Goal: Information Seeking & Learning: Learn about a topic

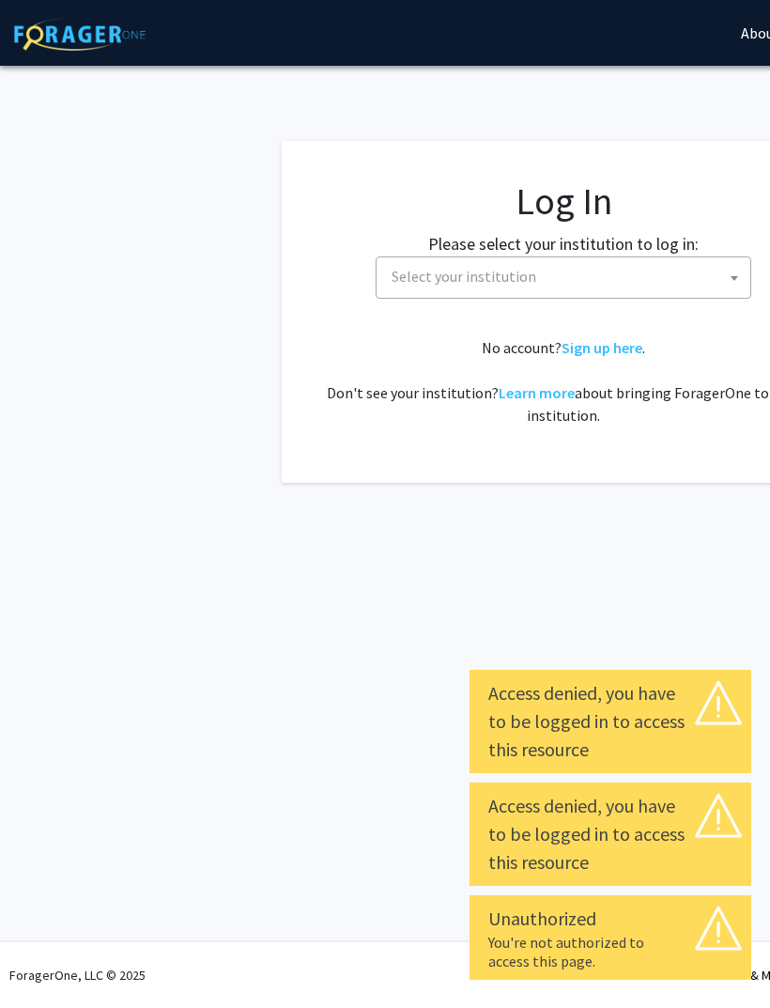
scroll to position [0, 188]
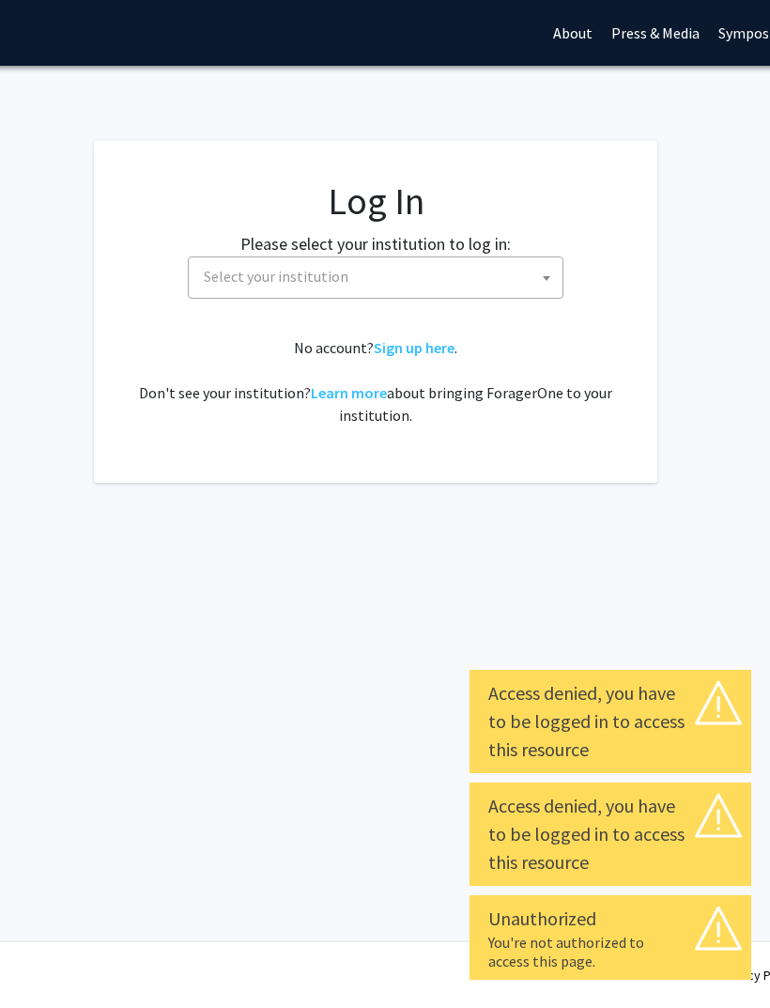
click at [145, 42] on div "Skip navigation About Press & Media Symposium Log In Sign Up" at bounding box center [375, 33] width 1127 height 66
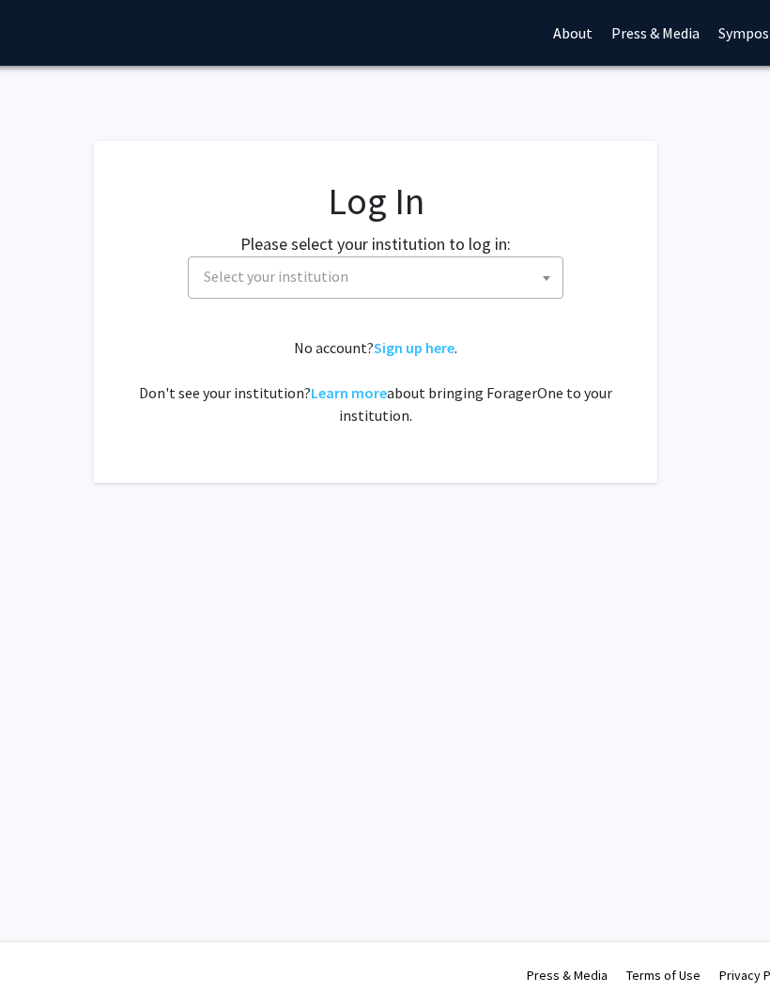
click at [395, 266] on span "Select your institution" at bounding box center [379, 276] width 366 height 39
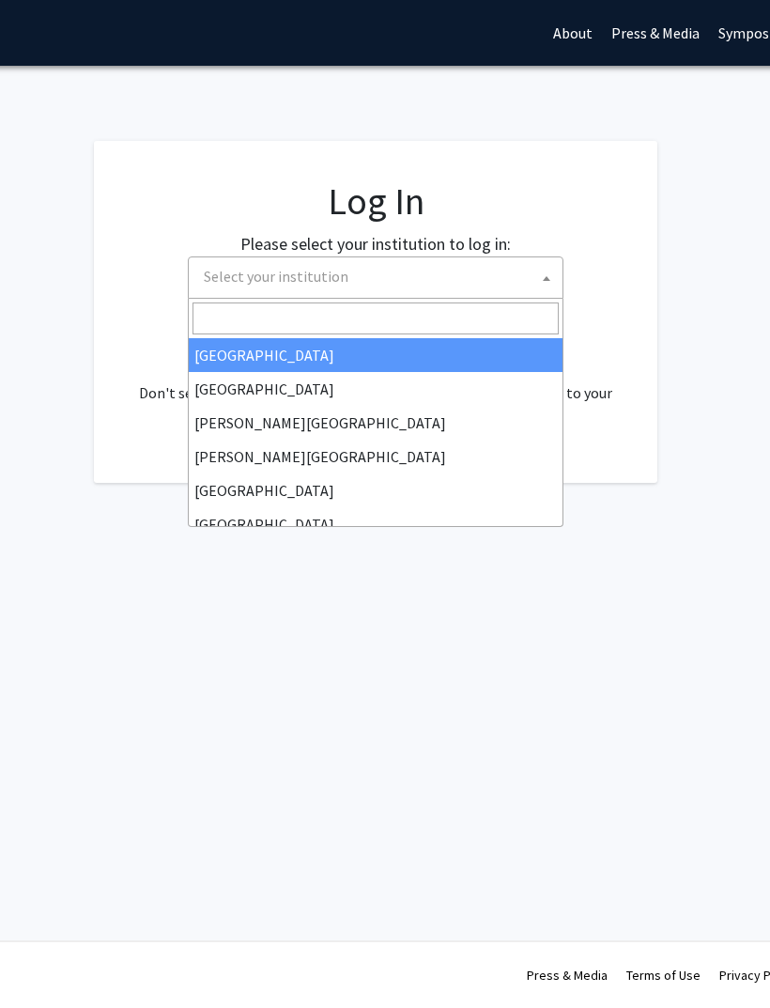
click at [503, 179] on h1 "Log In" at bounding box center [375, 200] width 488 height 45
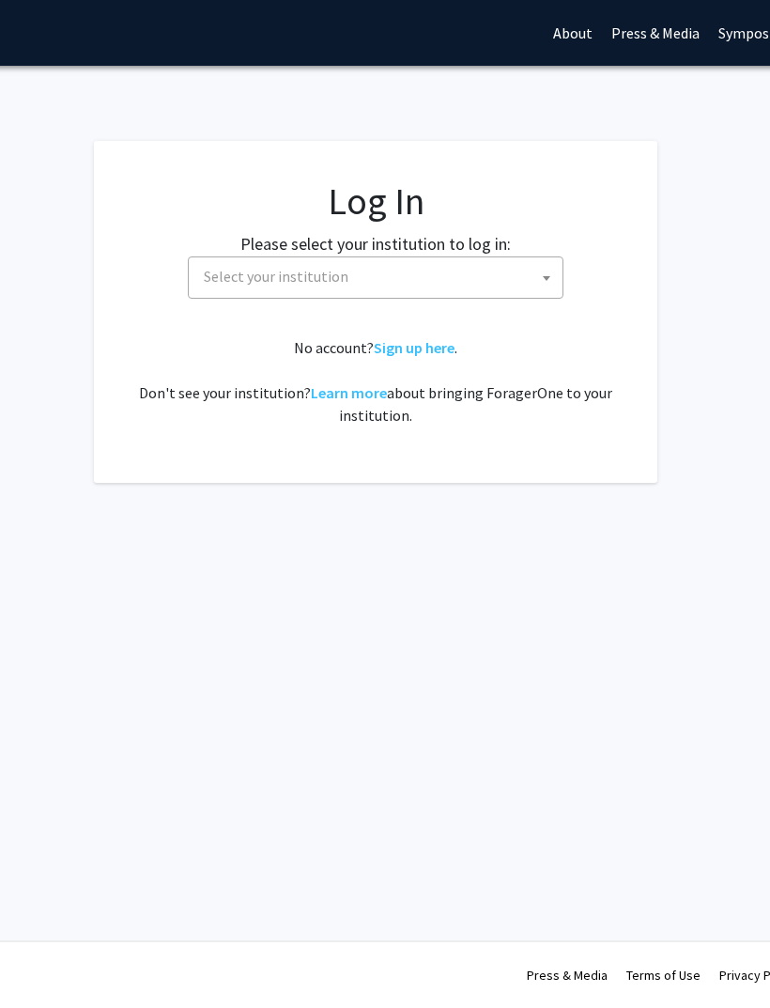
click at [462, 284] on span "Select your institution" at bounding box center [379, 276] width 366 height 39
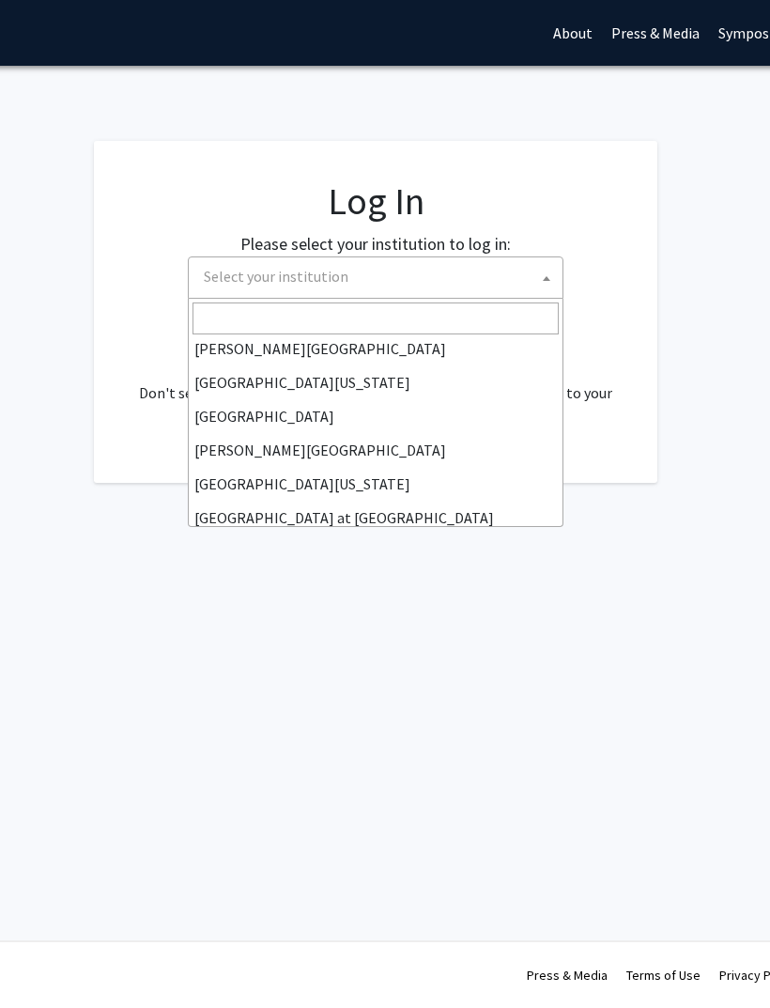
scroll to position [535, 0]
select select "4"
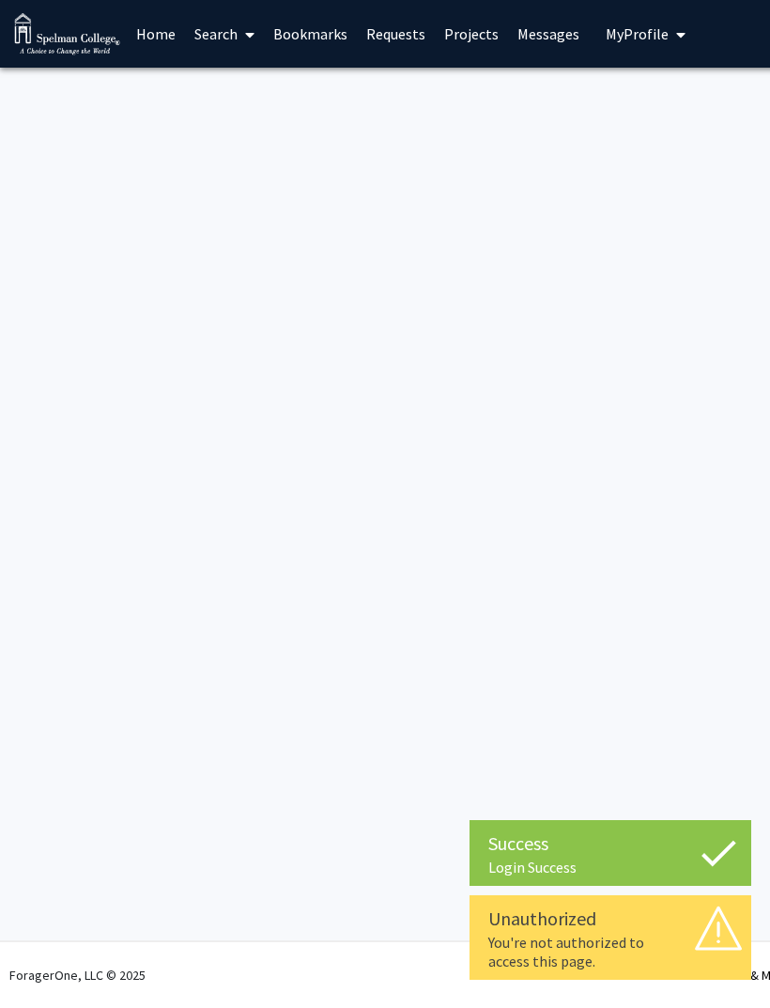
click at [231, 45] on link "Search" at bounding box center [224, 34] width 79 height 66
click at [272, 87] on span "Faculty/Staff" at bounding box center [254, 87] width 138 height 38
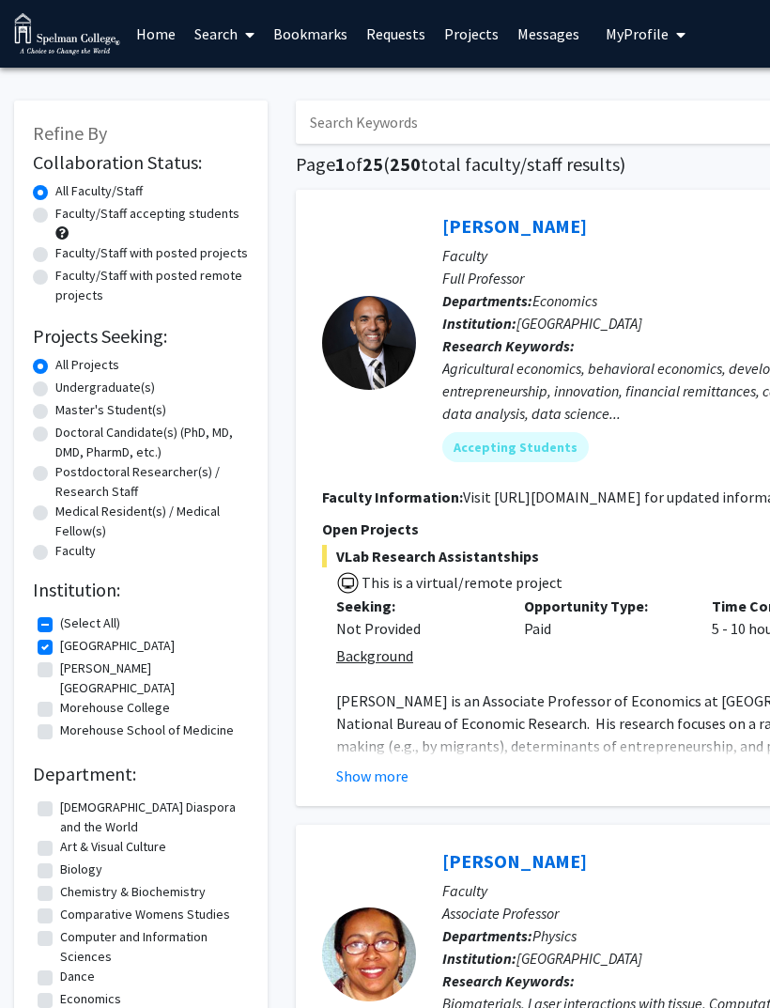
click at [60, 660] on label "[PERSON_NAME][GEOGRAPHIC_DATA]" at bounding box center [152, 677] width 184 height 39
click at [60, 660] on input "[PERSON_NAME][GEOGRAPHIC_DATA]" at bounding box center [66, 664] width 12 height 12
checkbox input "true"
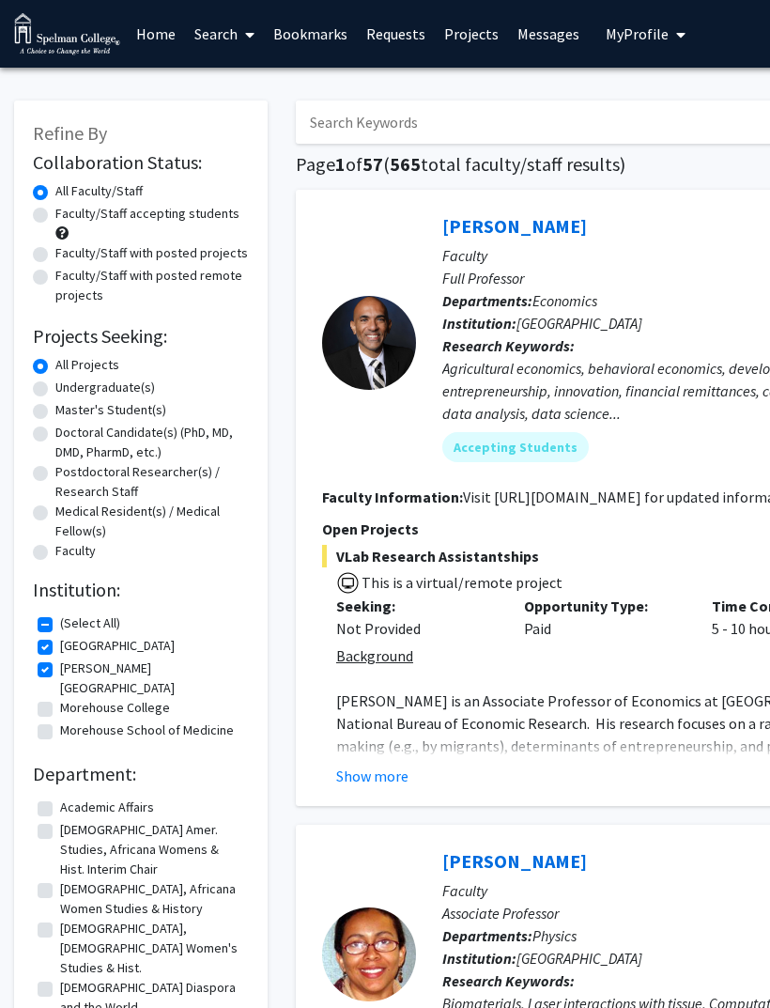
click at [55, 392] on label "Undergraduate(s)" at bounding box center [105, 388] width 100 height 20
click at [55, 390] on input "Undergraduate(s)" at bounding box center [61, 384] width 12 height 12
radio input "true"
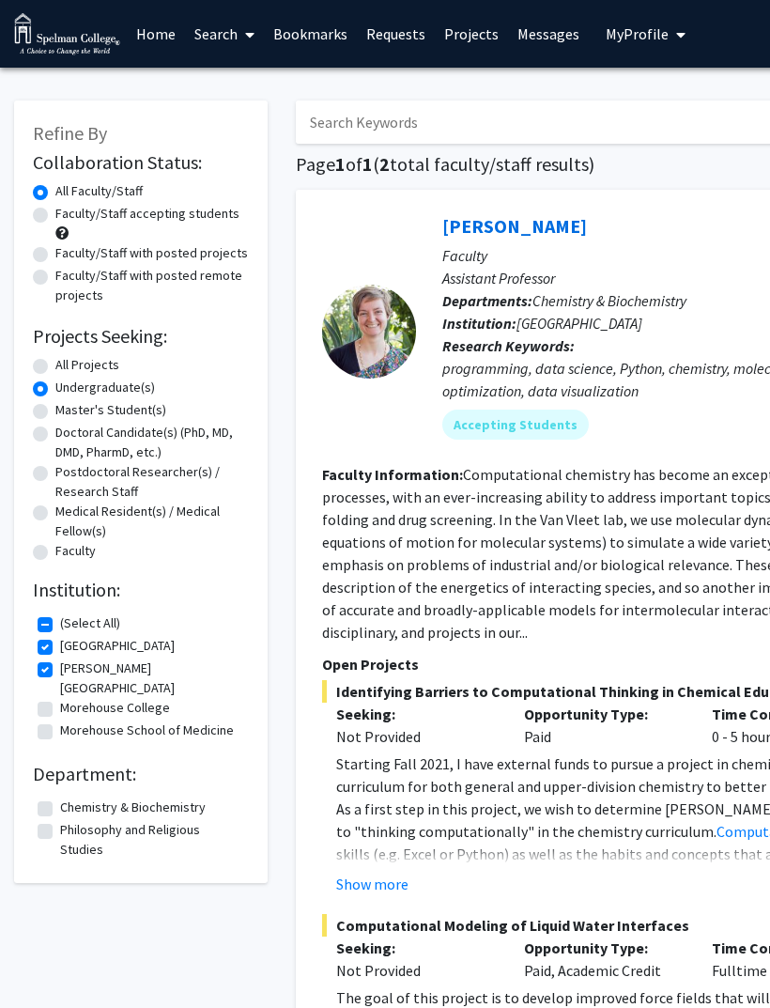
click at [55, 363] on label "All Projects" at bounding box center [87, 365] width 64 height 20
click at [55, 363] on input "All Projects" at bounding box center [61, 361] width 12 height 12
radio input "true"
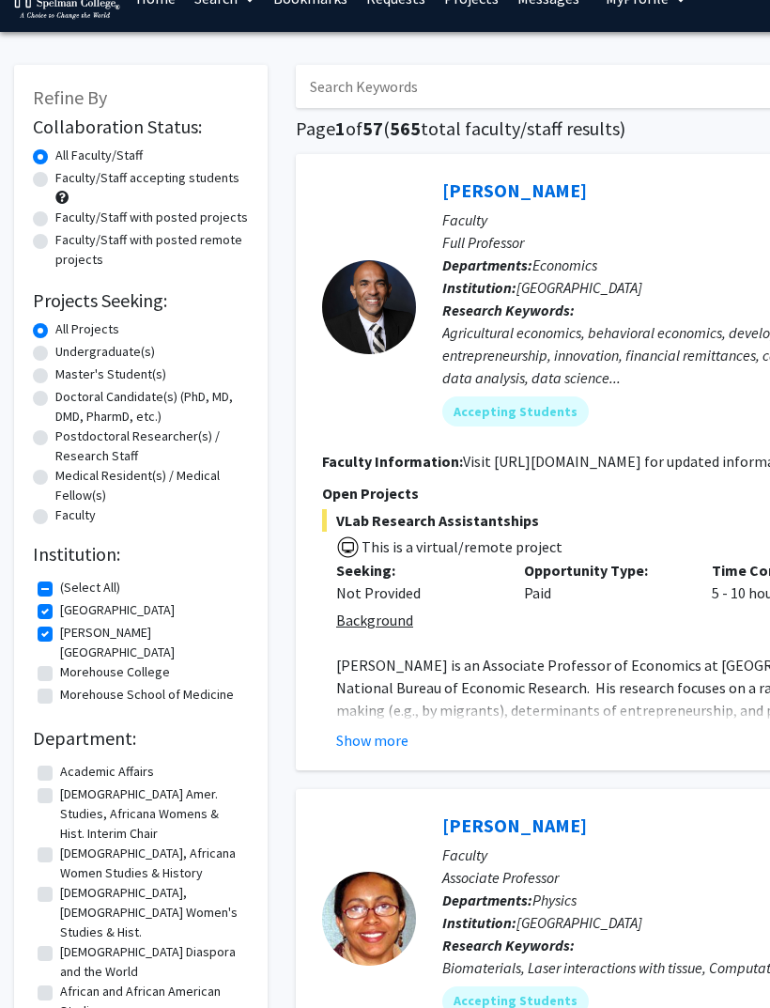
scroll to position [35, 0]
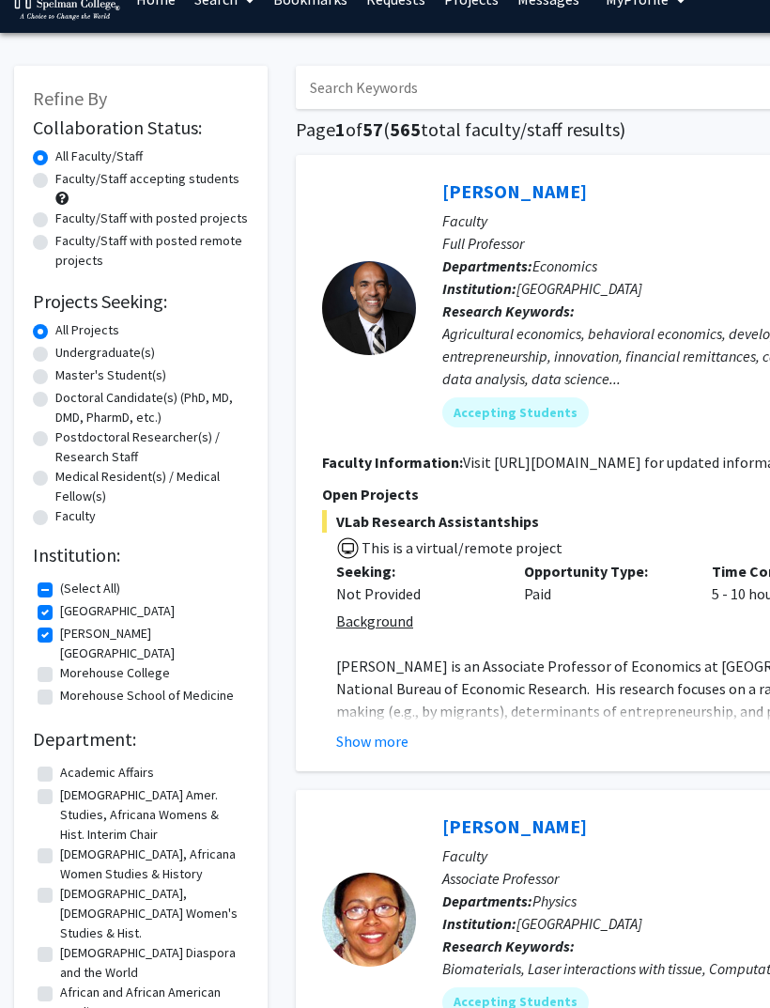
click at [55, 178] on label "Faculty/Staff accepting students" at bounding box center [147, 179] width 184 height 20
click at [55, 178] on input "Faculty/Staff accepting students" at bounding box center [61, 175] width 12 height 12
radio input "true"
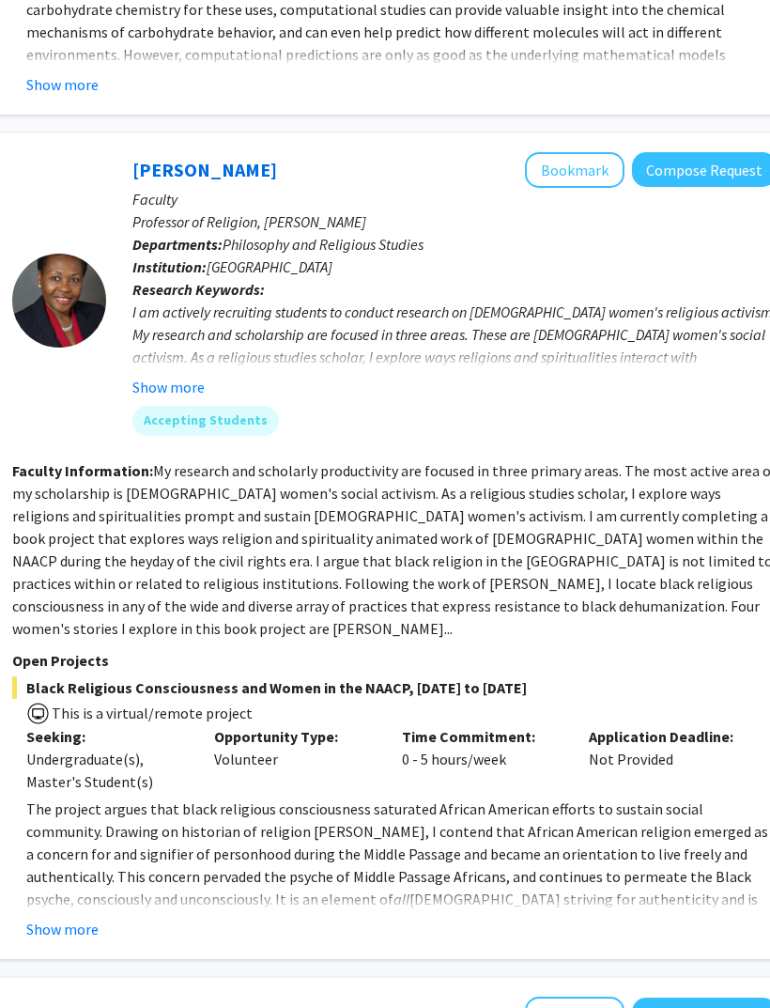
scroll to position [3030, 310]
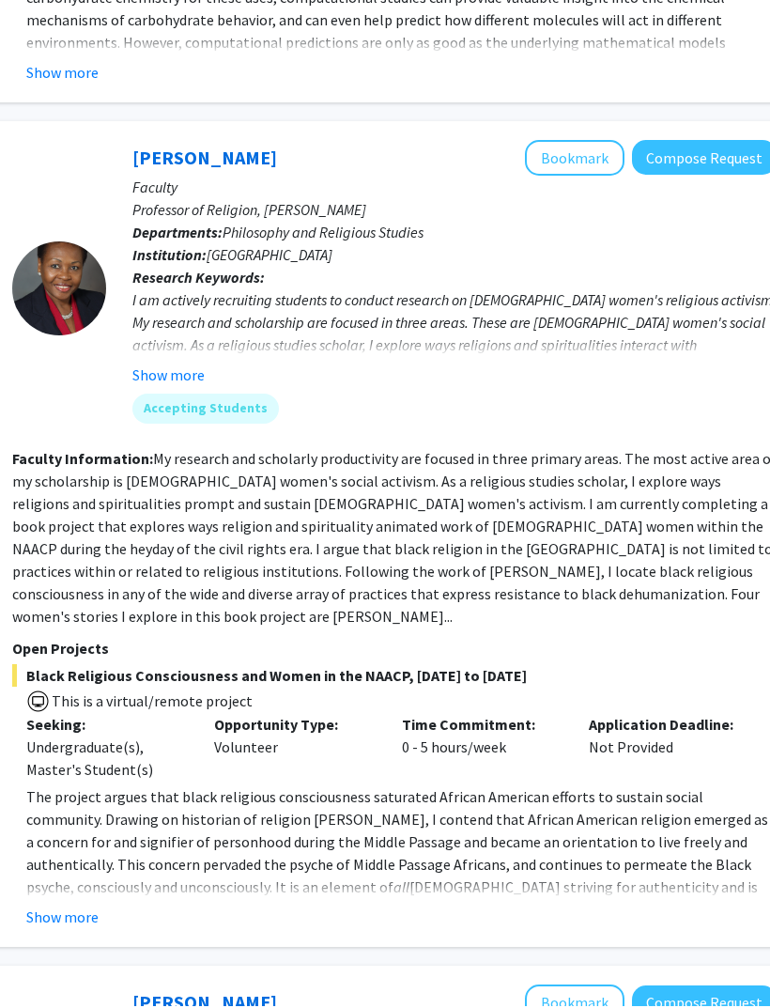
click at [67, 907] on button "Show more" at bounding box center [62, 918] width 72 height 23
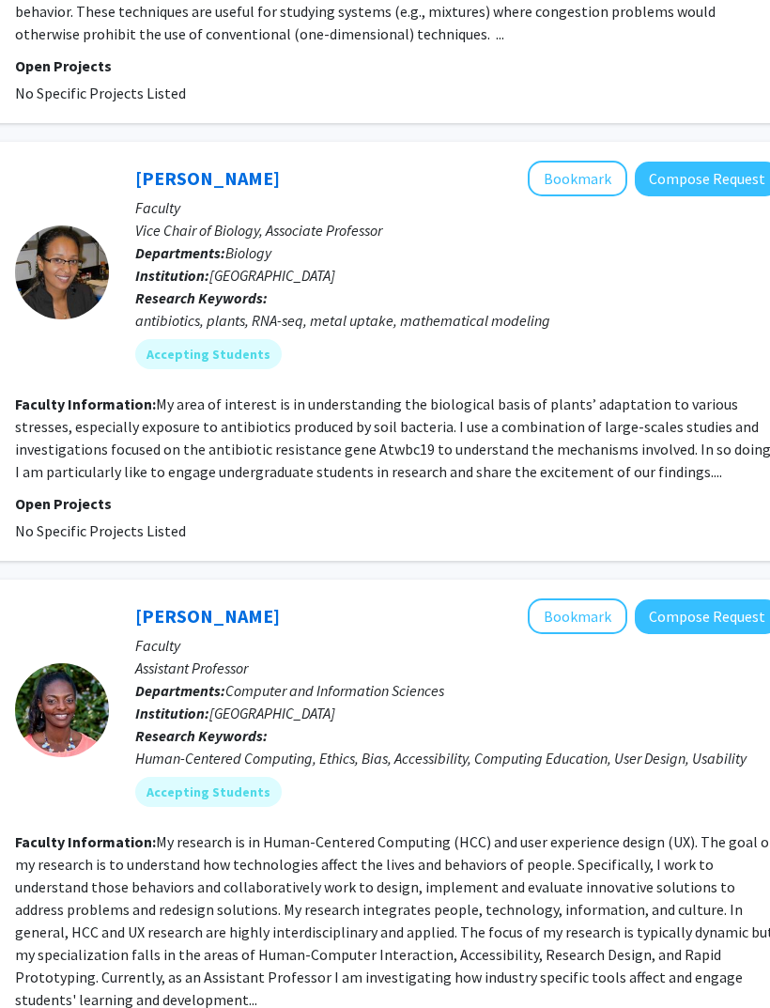
scroll to position [5900, 307]
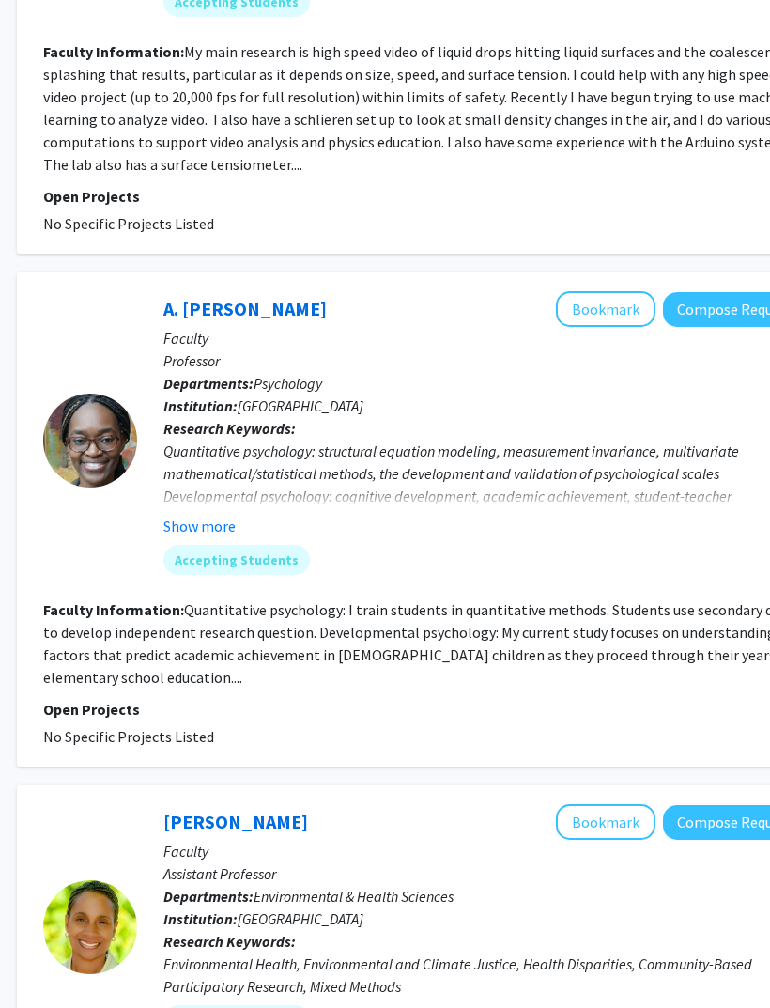
scroll to position [424, 279]
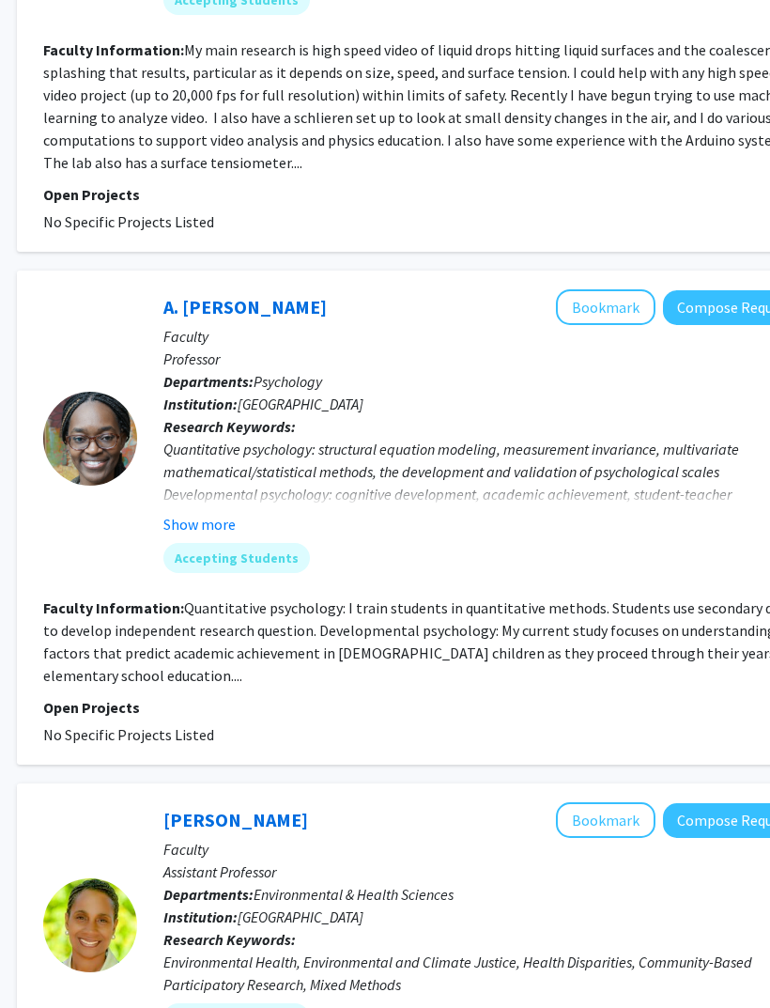
click at [186, 531] on button "Show more" at bounding box center [199, 525] width 72 height 23
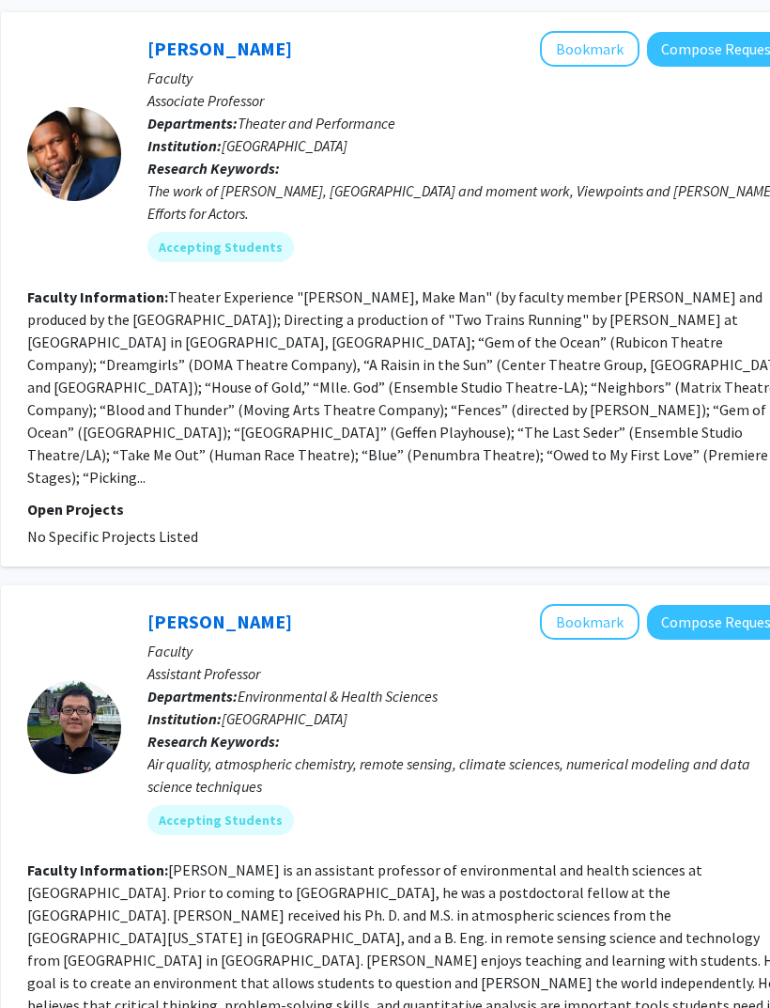
scroll to position [4436, 294]
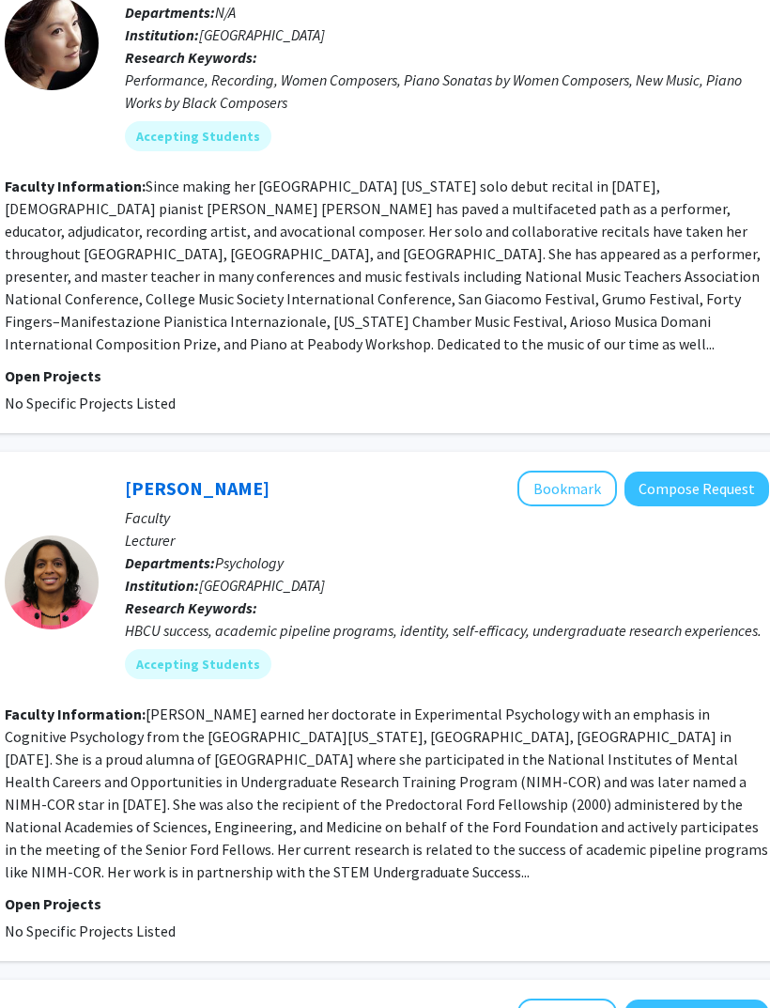
scroll to position [3441, 317]
click at [575, 471] on button "Bookmark" at bounding box center [568, 489] width 100 height 36
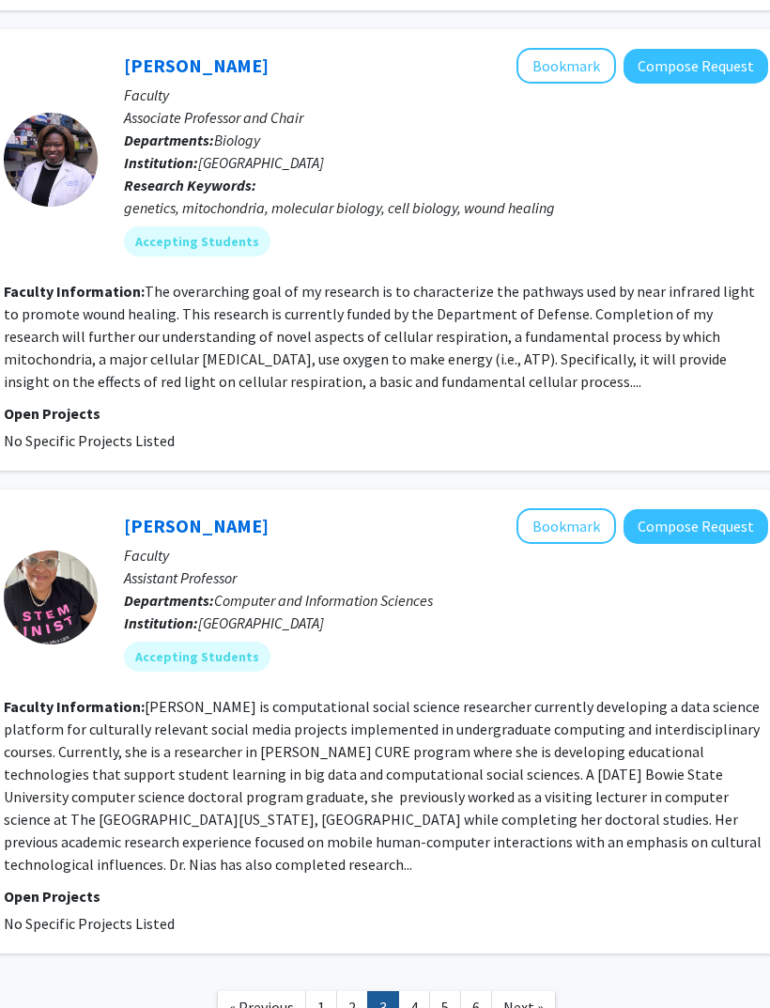
scroll to position [4391, 318]
click at [411, 991] on link "4" at bounding box center [414, 1007] width 32 height 33
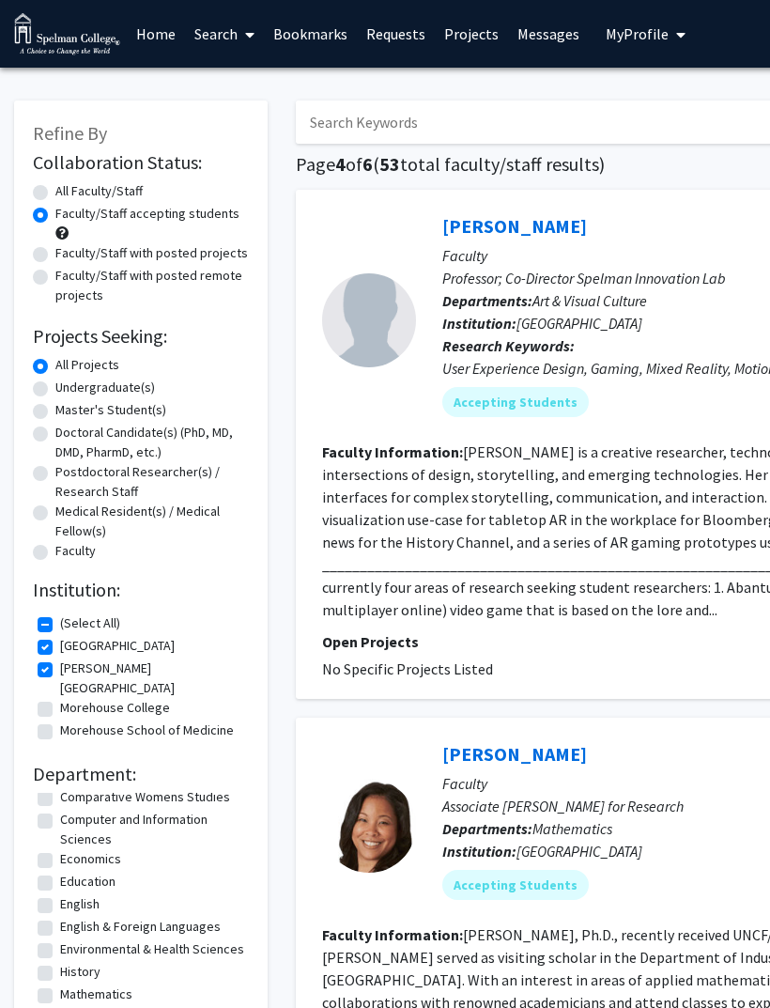
scroll to position [257, 0]
checkbox input "true"
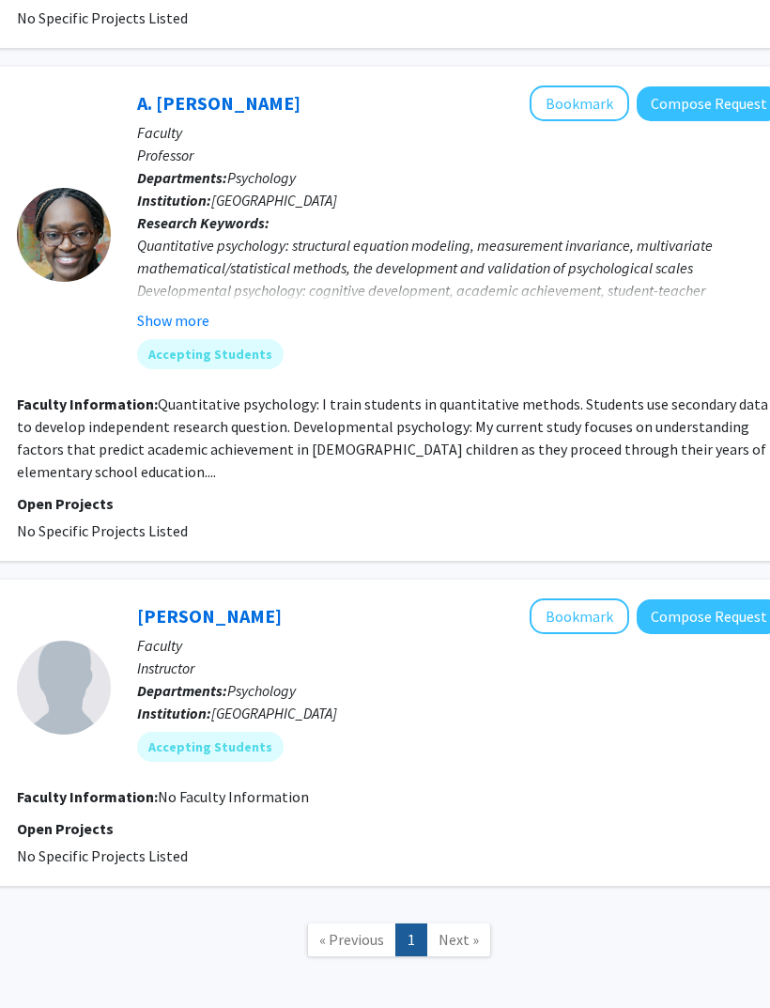
scroll to position [651, 305]
click at [449, 930] on span "Next »" at bounding box center [459, 939] width 40 height 19
click at [360, 930] on span "« Previous" at bounding box center [351, 939] width 65 height 19
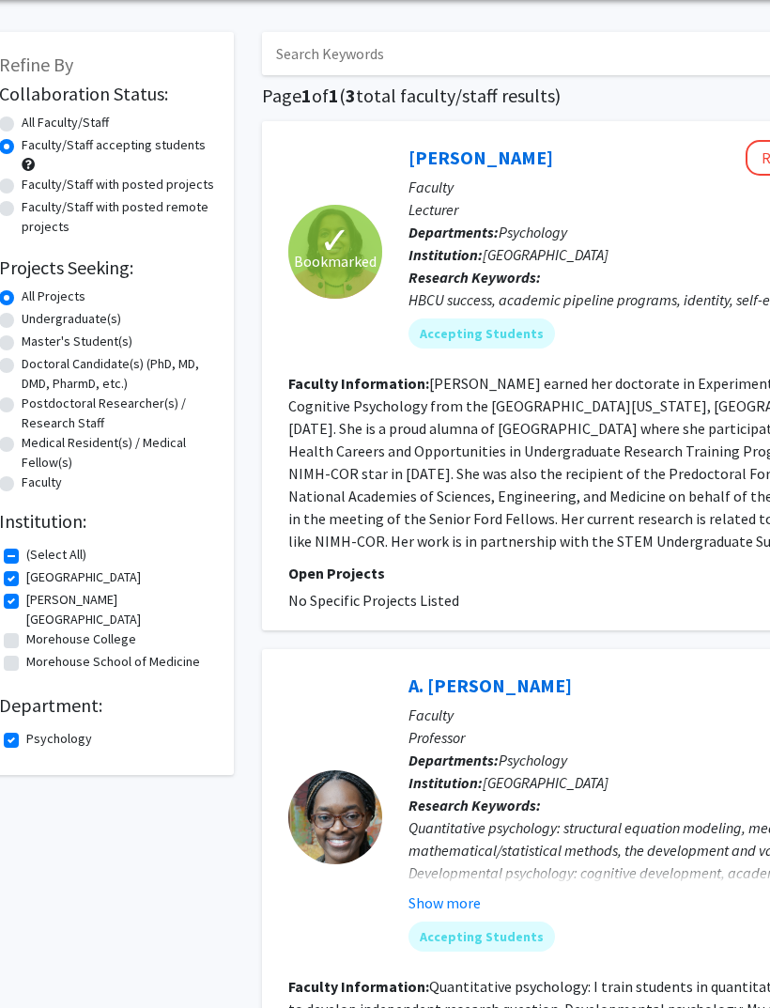
scroll to position [68, 0]
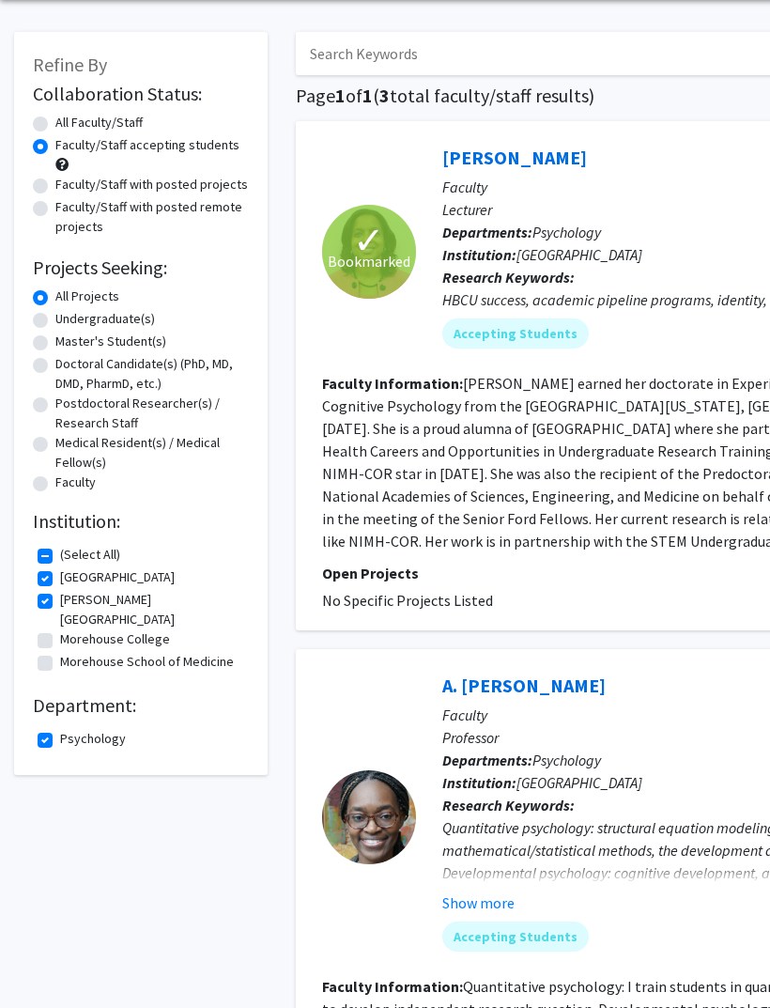
click at [60, 549] on label "(Select All)" at bounding box center [90, 556] width 60 height 20
click at [60, 549] on input "(Select All)" at bounding box center [66, 552] width 12 height 12
checkbox input "false"
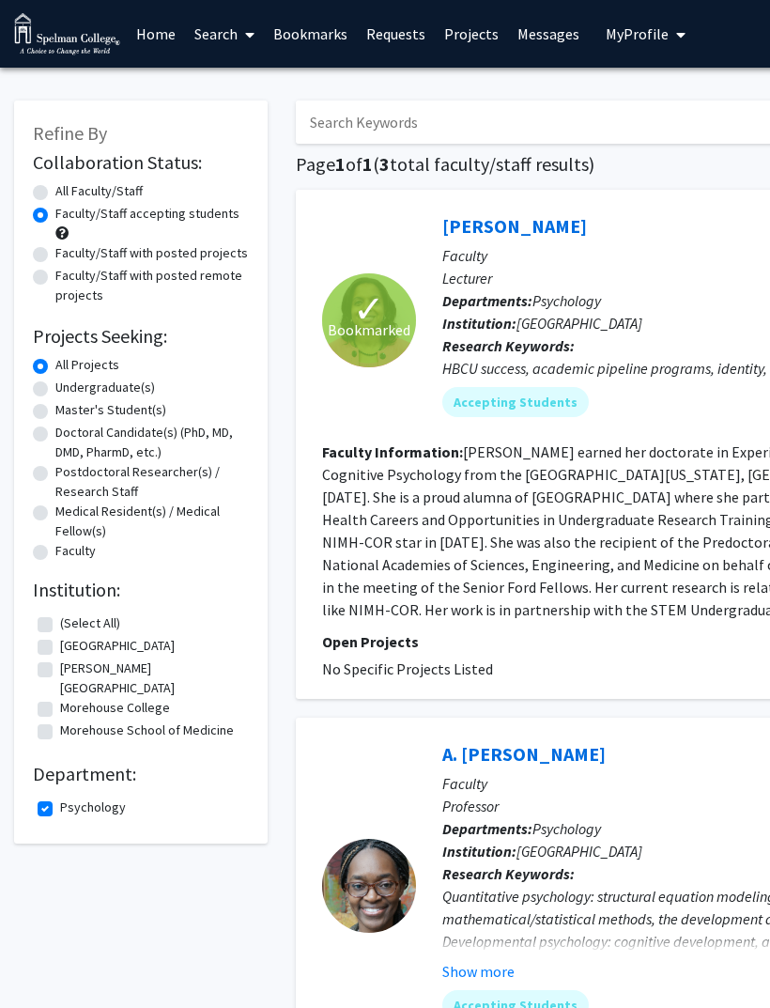
click at [55, 379] on label "Undergraduate(s)" at bounding box center [105, 388] width 100 height 20
click at [55, 379] on input "Undergraduate(s)" at bounding box center [61, 384] width 12 height 12
radio input "true"
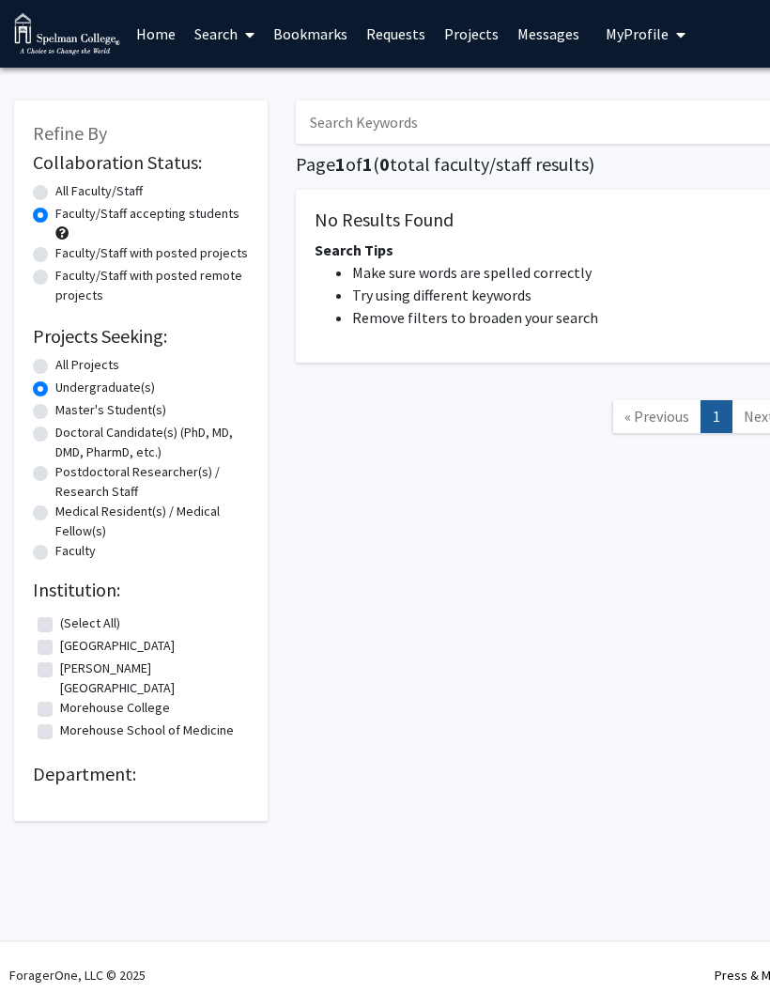
click at [55, 363] on label "All Projects" at bounding box center [87, 365] width 64 height 20
click at [55, 363] on input "All Projects" at bounding box center [61, 361] width 12 height 12
radio input "true"
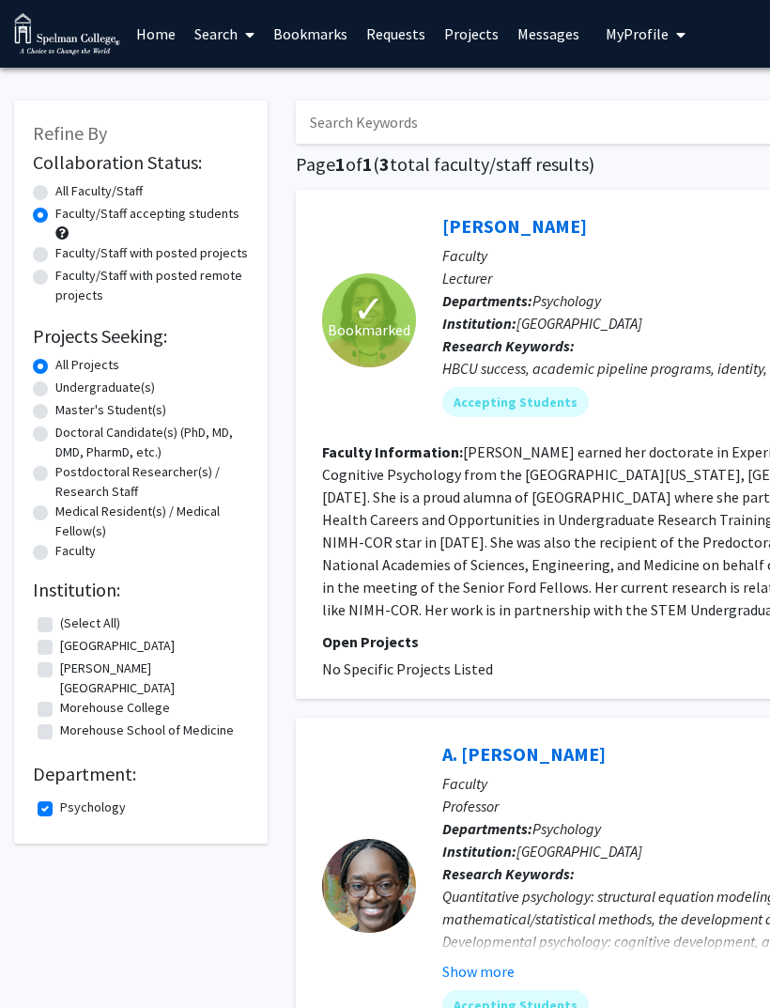
click at [55, 189] on label "All Faculty/Staff" at bounding box center [98, 191] width 87 height 20
click at [55, 189] on input "All Faculty/Staff" at bounding box center [61, 187] width 12 height 12
radio input "true"
click at [55, 220] on label "Faculty/Staff accepting students" at bounding box center [147, 214] width 184 height 20
click at [55, 216] on input "Faculty/Staff accepting students" at bounding box center [61, 210] width 12 height 12
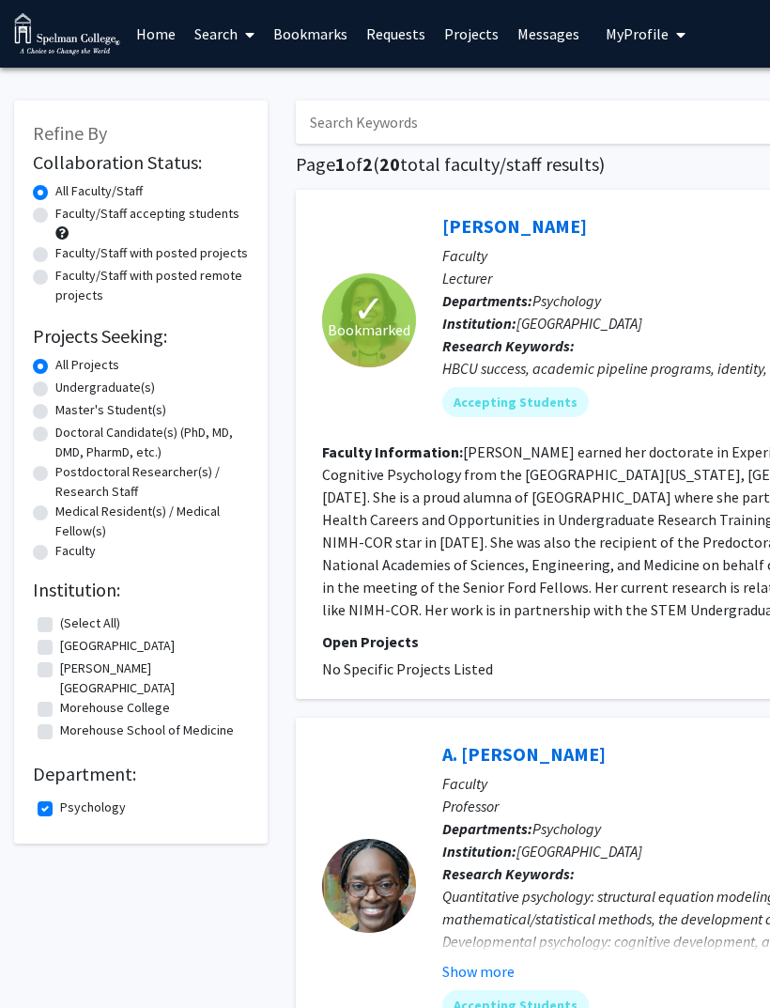
radio input "true"
click at [55, 207] on label "Faculty/Staff accepting students" at bounding box center [147, 214] width 184 height 20
click at [55, 207] on input "Faculty/Staff accepting students" at bounding box center [61, 210] width 12 height 12
click at [29, 194] on div "Refine By Collaboration Status: Collaboration Status All Faculty/Staff Collabor…" at bounding box center [141, 472] width 254 height 743
click at [47, 181] on div "All Faculty/Staff" at bounding box center [141, 192] width 216 height 23
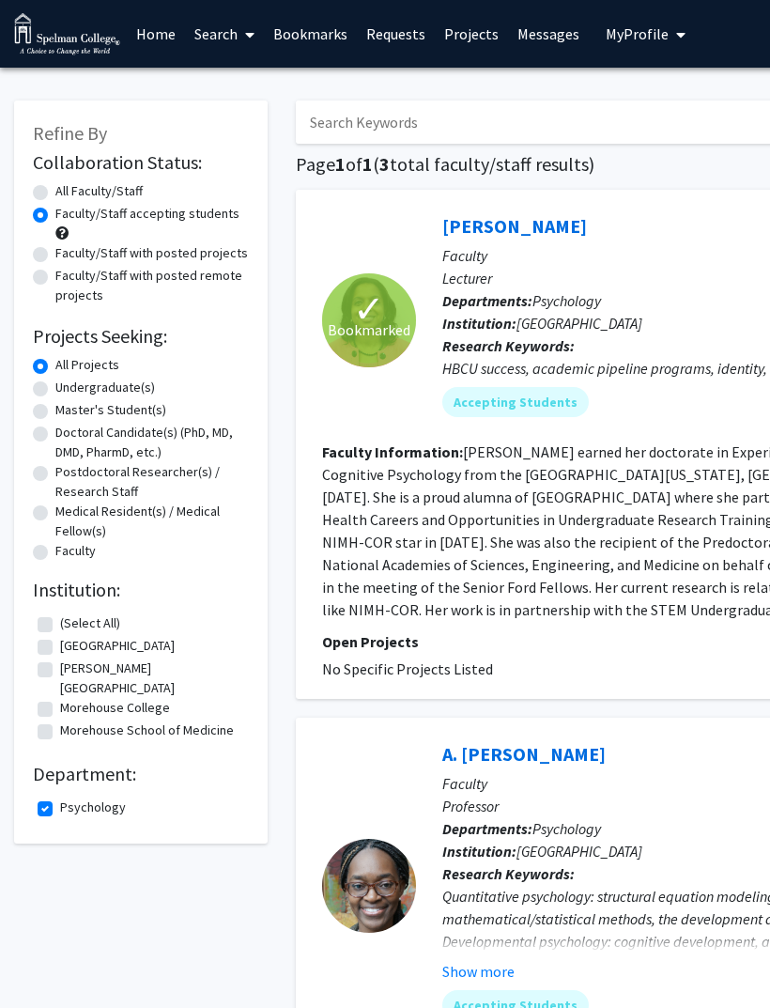
click at [55, 185] on label "All Faculty/Staff" at bounding box center [98, 191] width 87 height 20
click at [55, 185] on input "All Faculty/Staff" at bounding box center [61, 187] width 12 height 12
radio input "true"
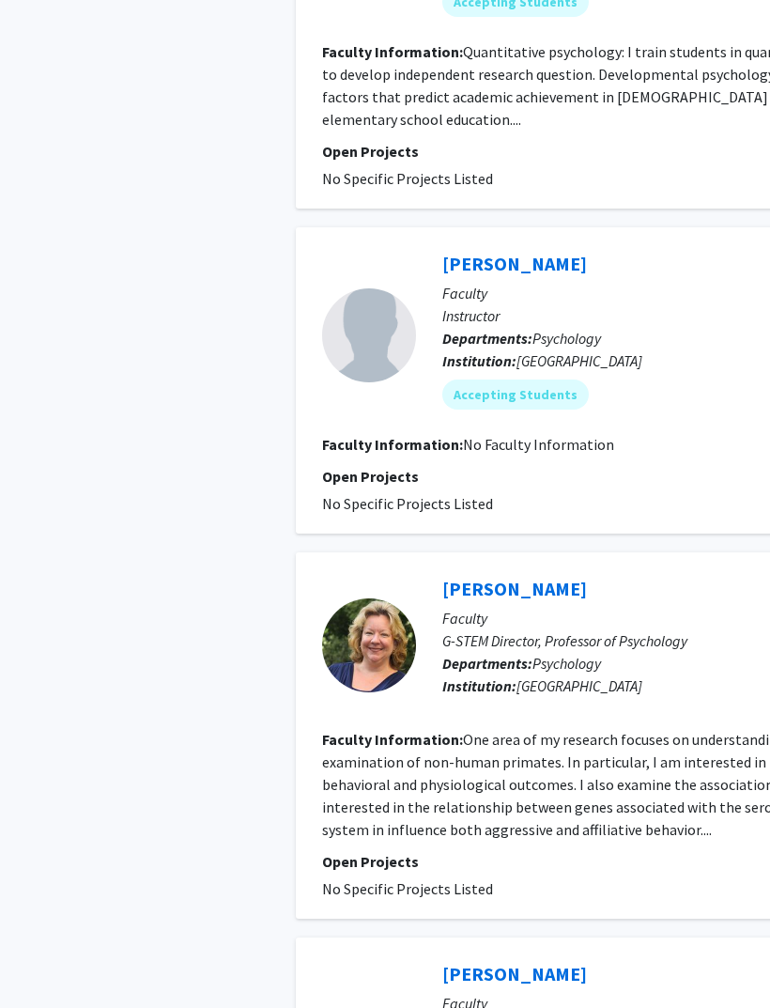
scroll to position [1013, 0]
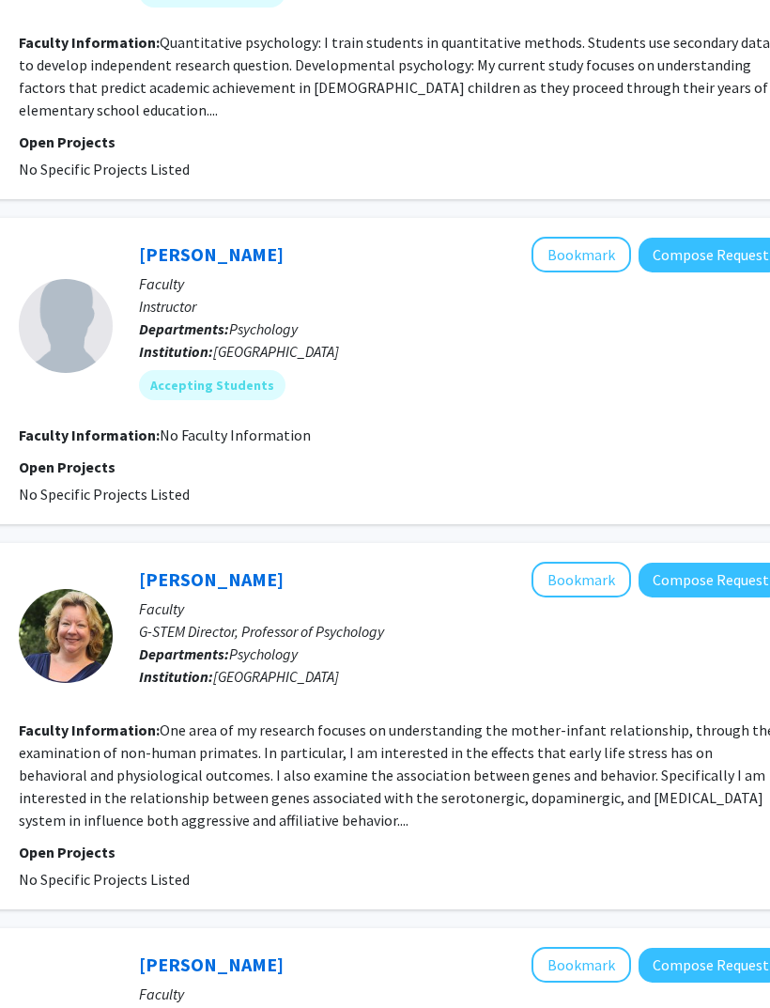
click at [573, 562] on button "Bookmark" at bounding box center [583, 580] width 100 height 36
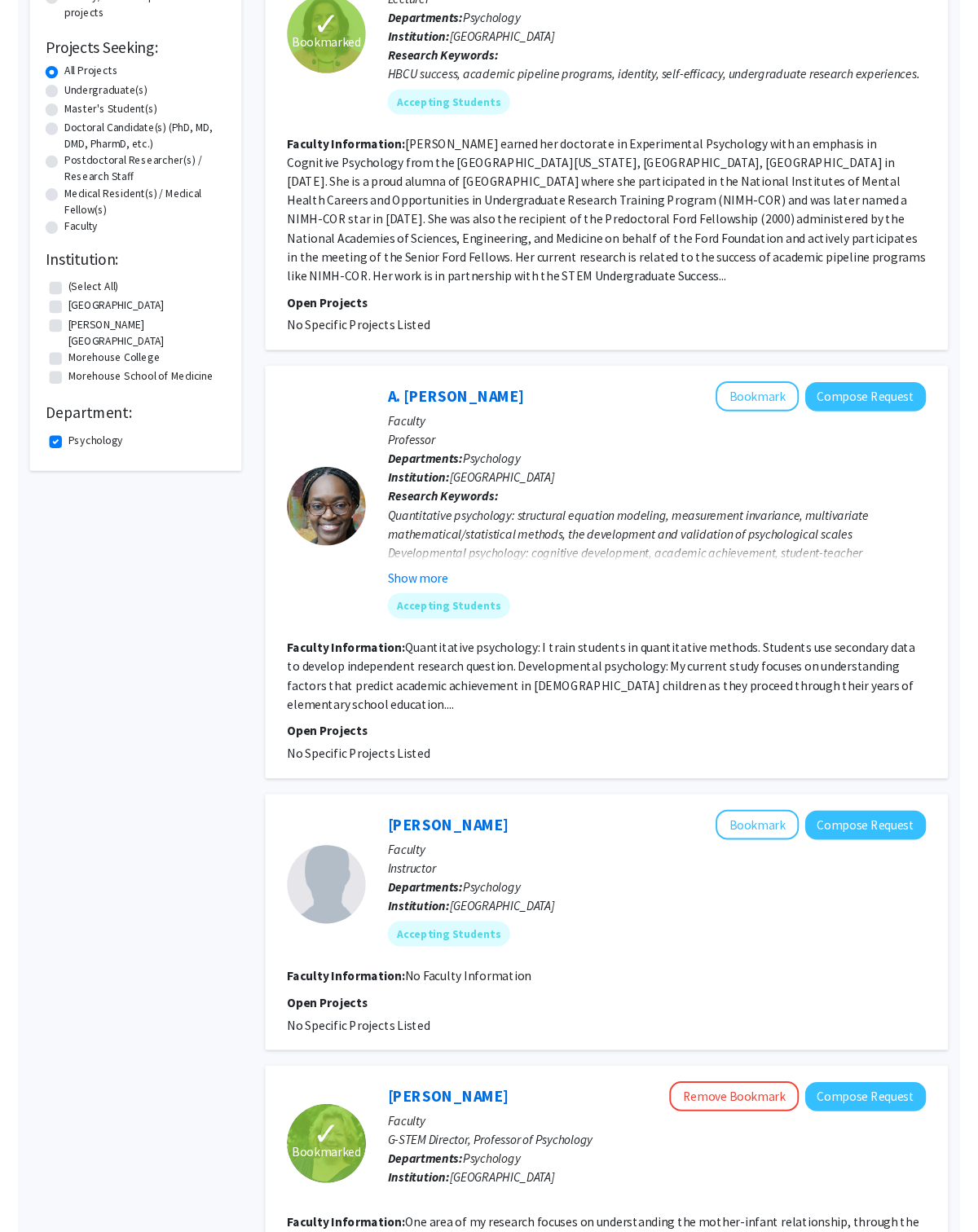
scroll to position [0, 0]
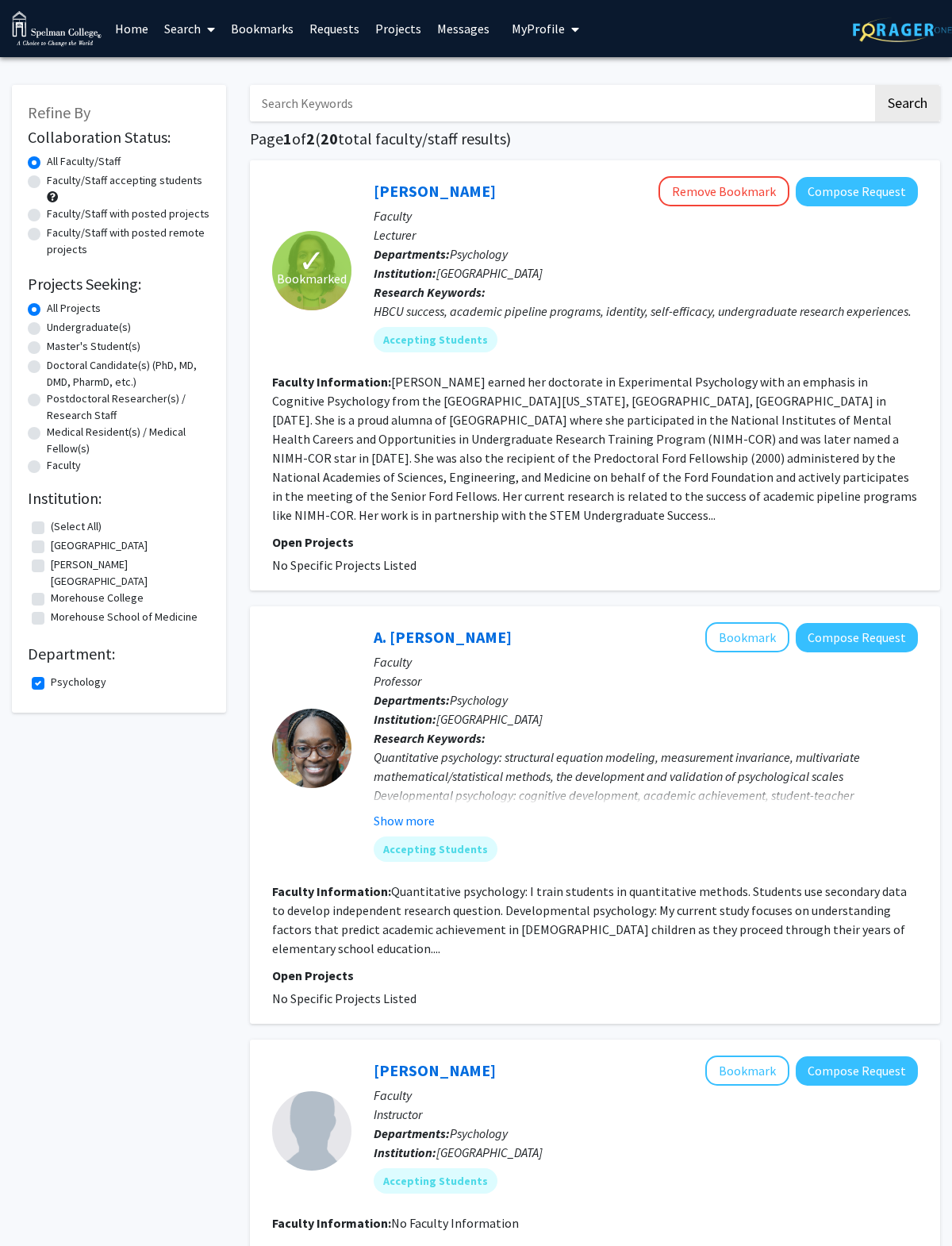
click at [540, 24] on span "My Profile" at bounding box center [538, 28] width 53 height 16
click at [631, 76] on span "[PERSON_NAME]" at bounding box center [611, 73] width 96 height 18
